Goal: Find specific page/section: Find specific page/section

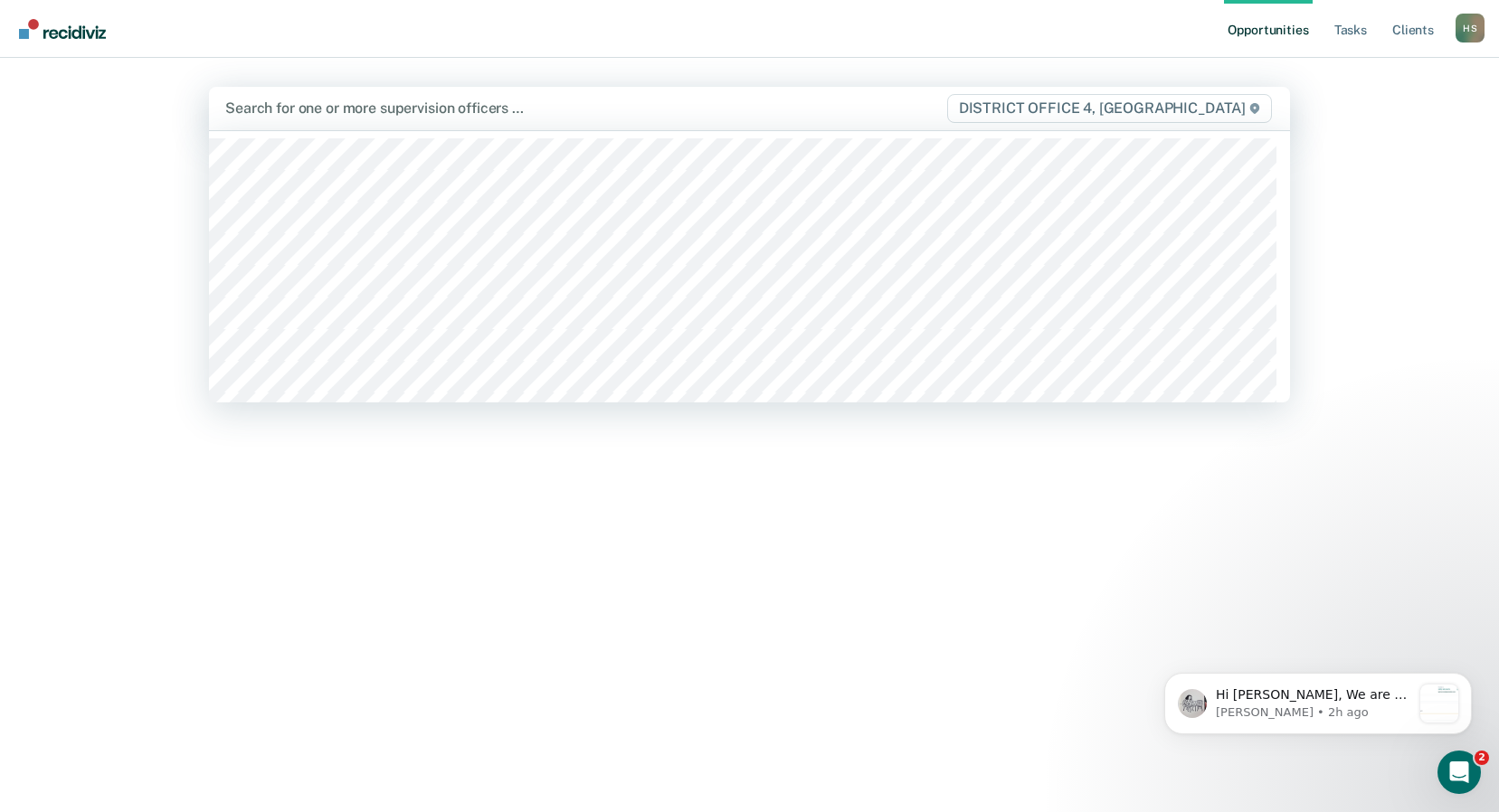
click at [441, 108] on div at bounding box center [585, 108] width 720 height 21
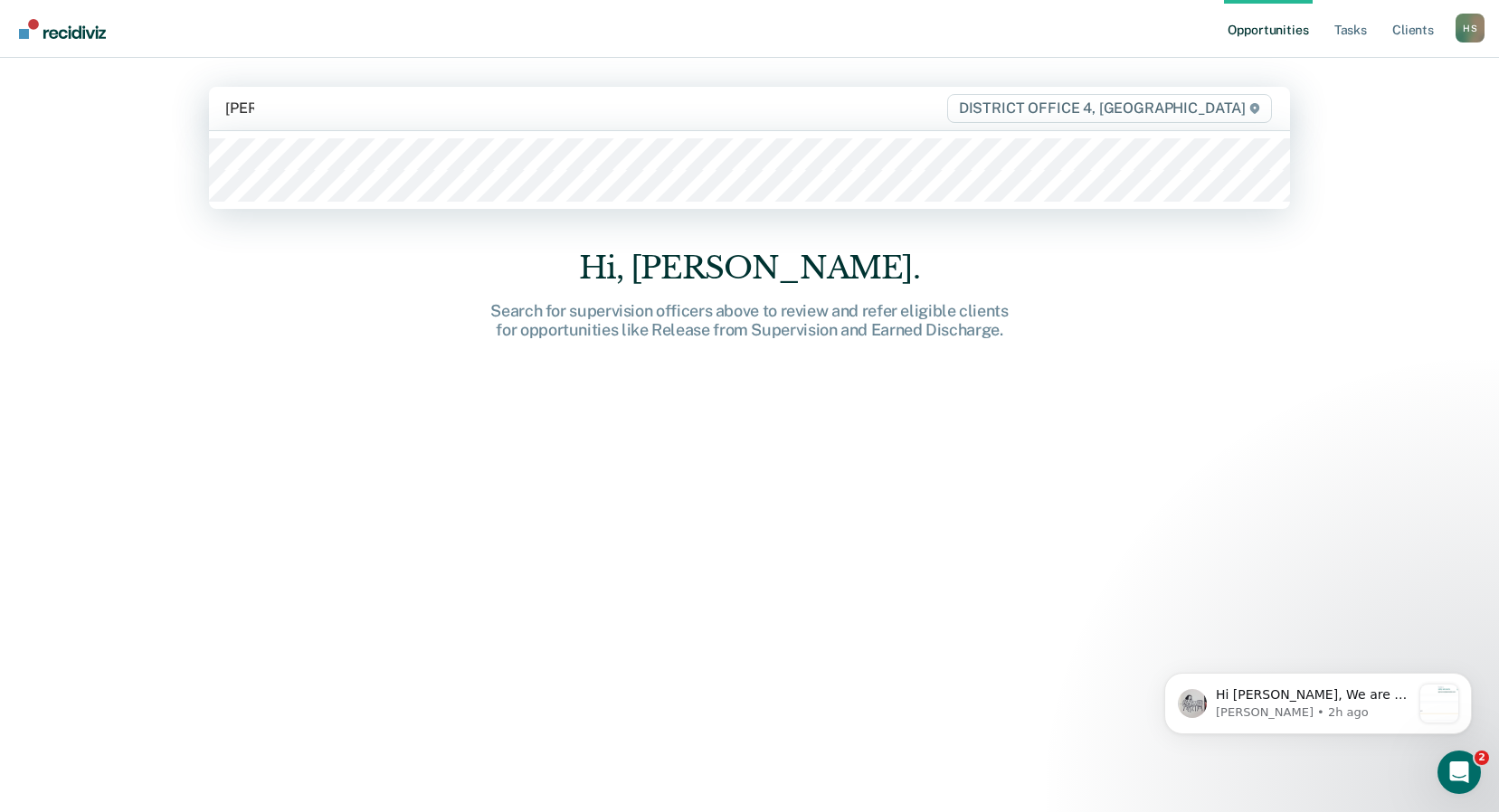
type input "laur"
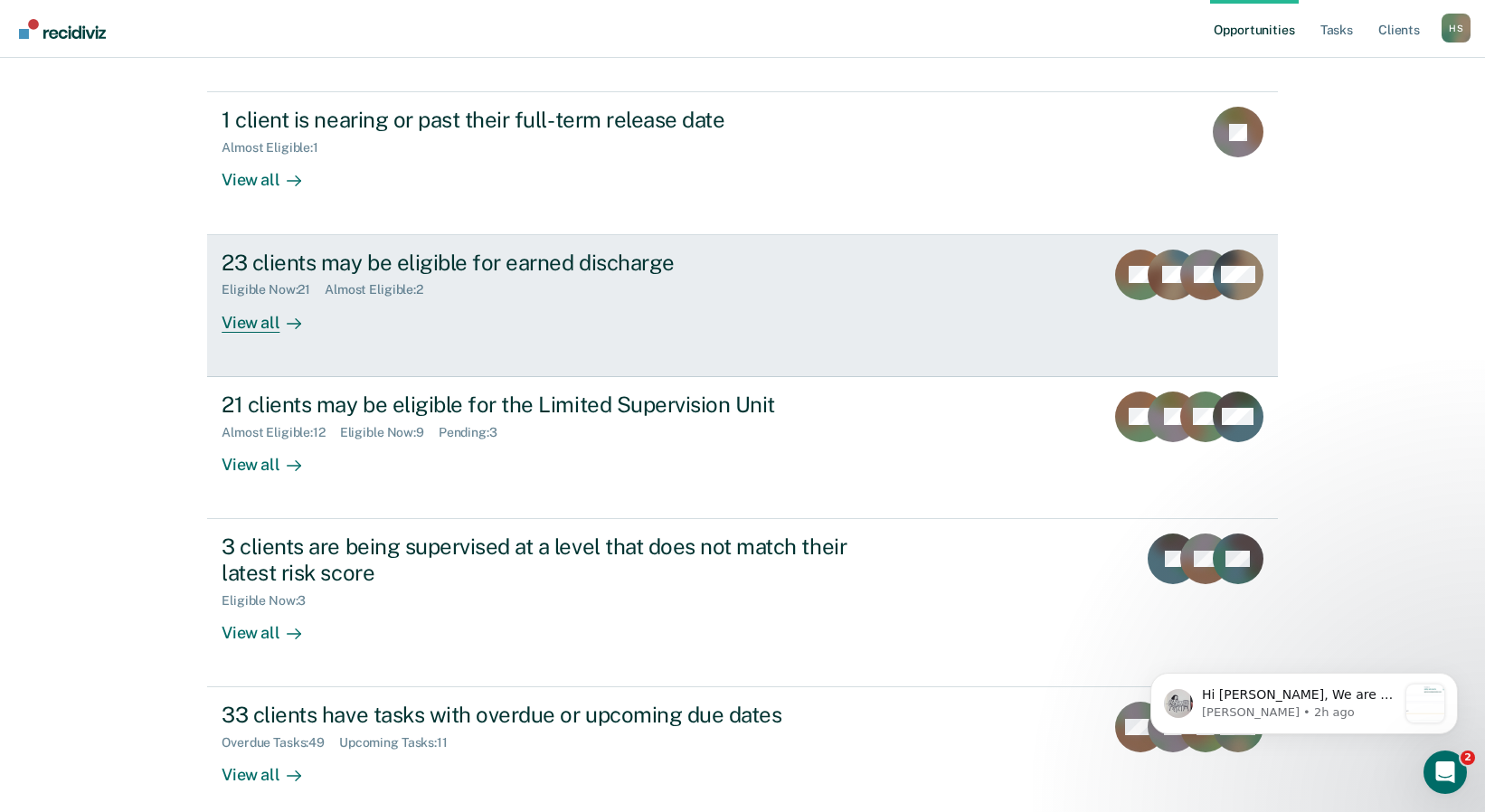
scroll to position [219, 0]
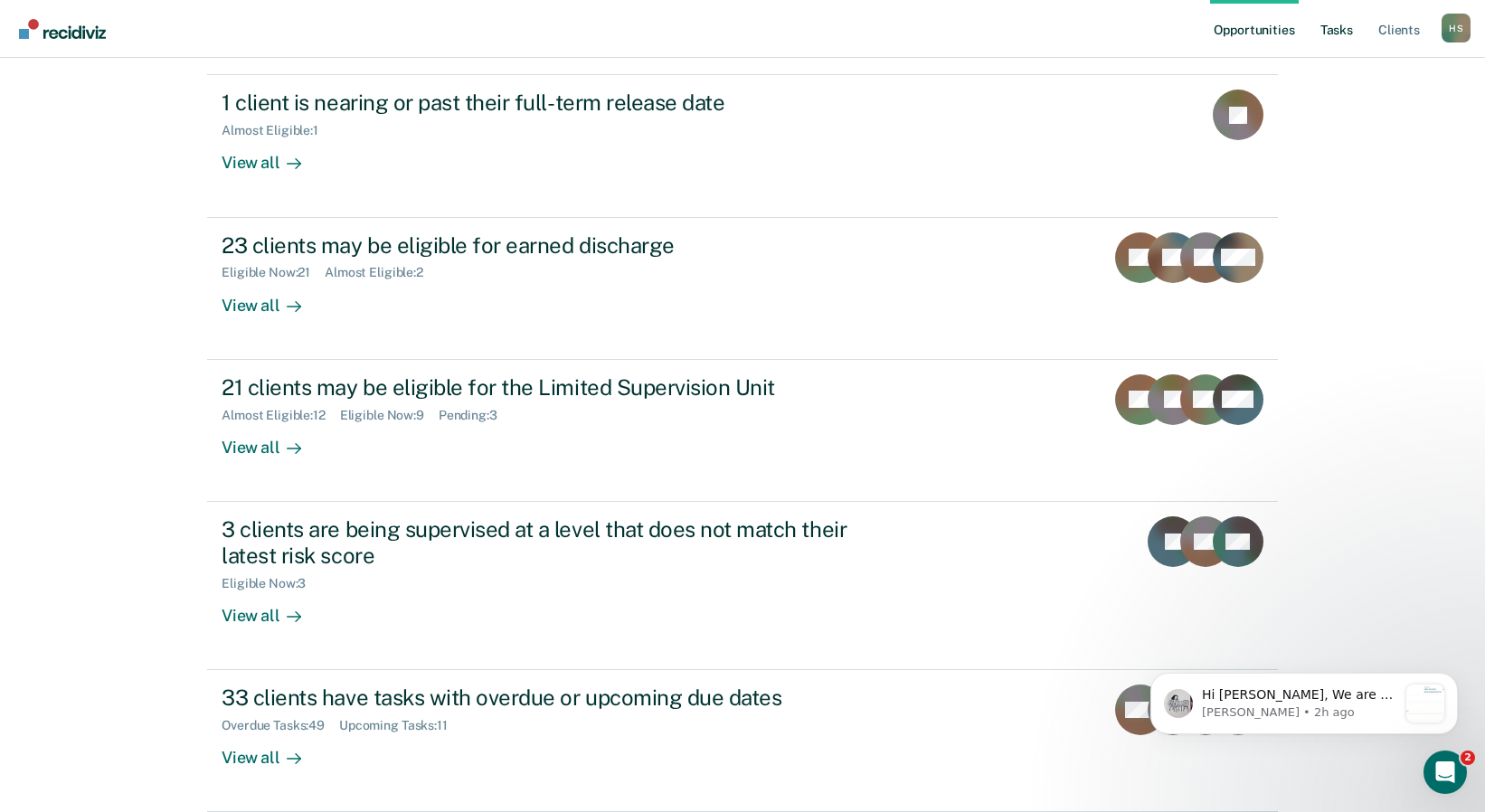
click at [1335, 31] on link "Tasks" at bounding box center [1336, 29] width 39 height 58
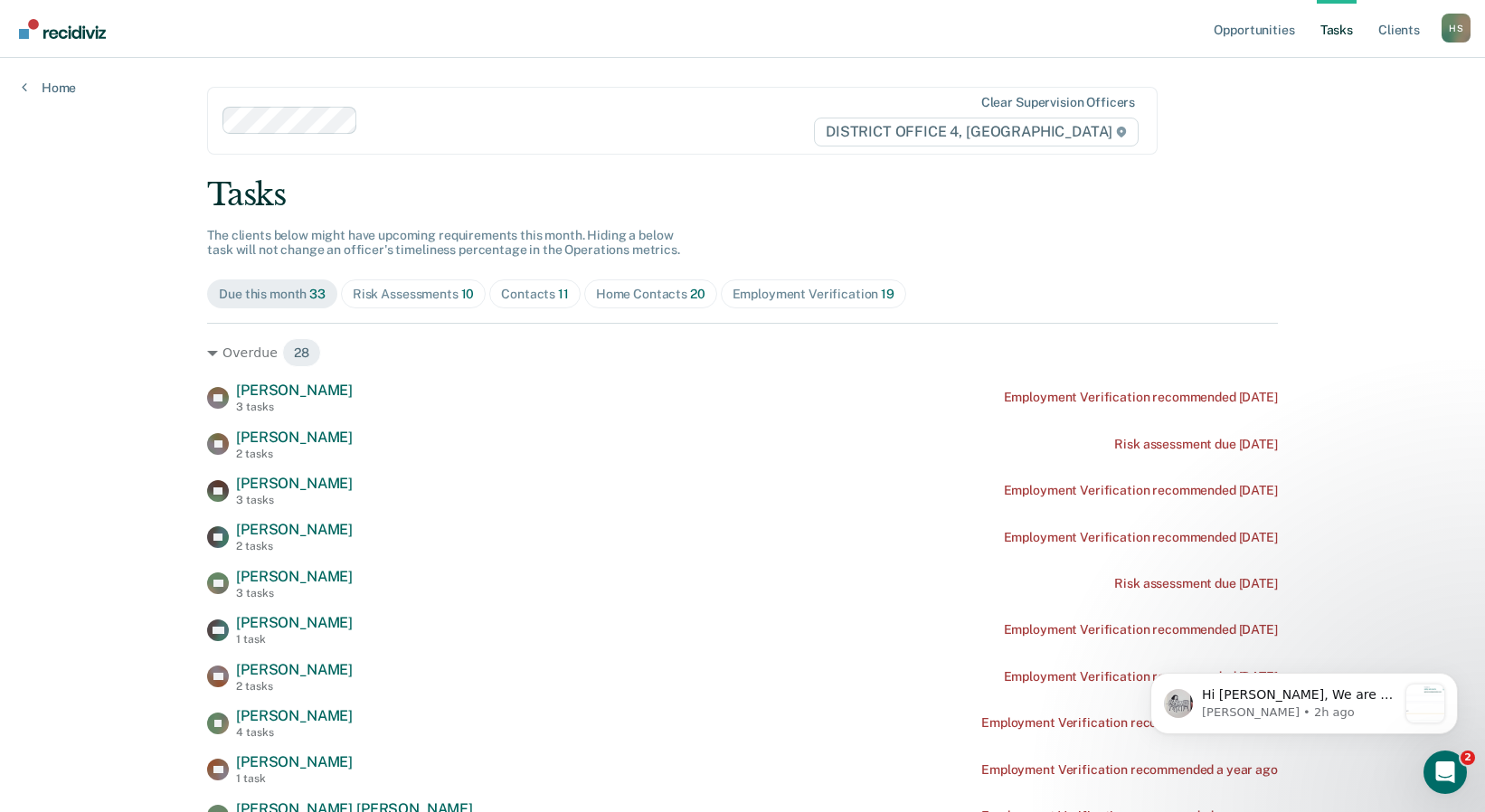
click at [650, 290] on div "Home Contacts 20" at bounding box center [650, 295] width 110 height 16
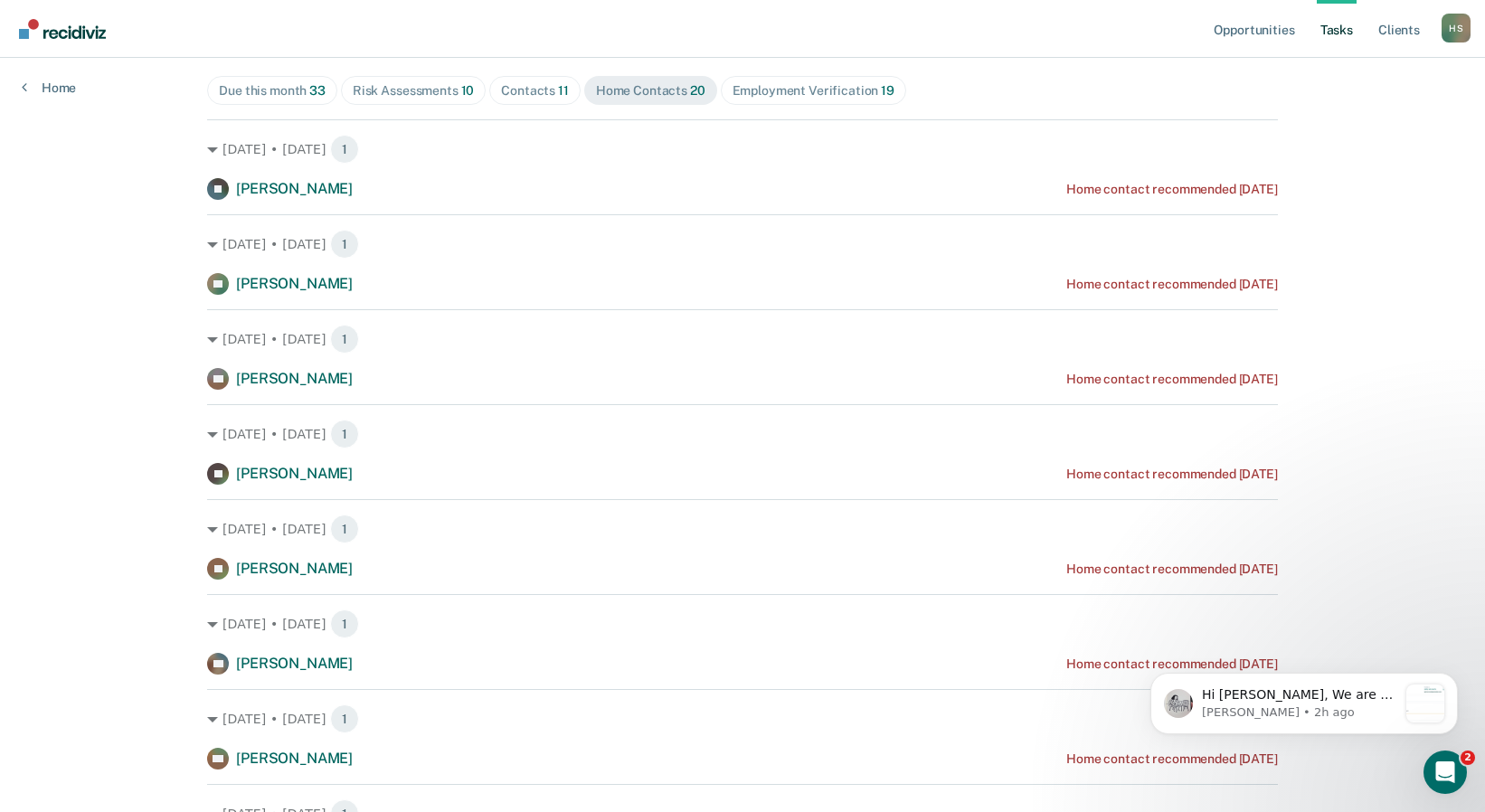
scroll to position [271, 0]
